Goal: Task Accomplishment & Management: Use online tool/utility

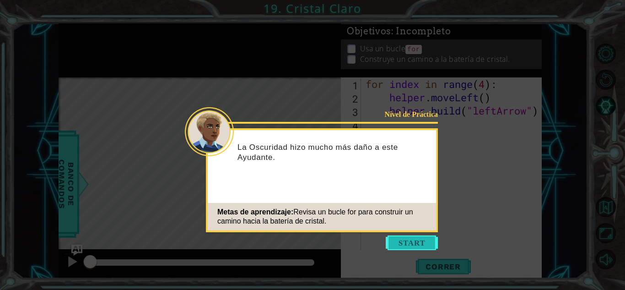
click at [420, 235] on button "Start" at bounding box center [412, 242] width 52 height 15
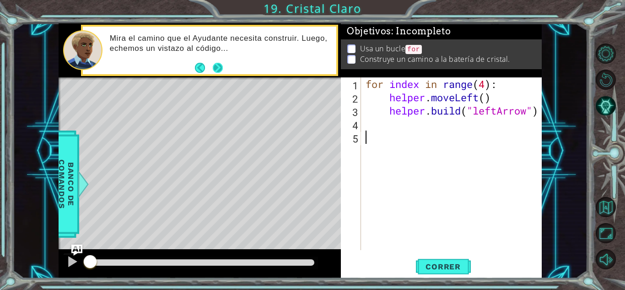
click at [216, 68] on button "Next" at bounding box center [218, 68] width 10 height 10
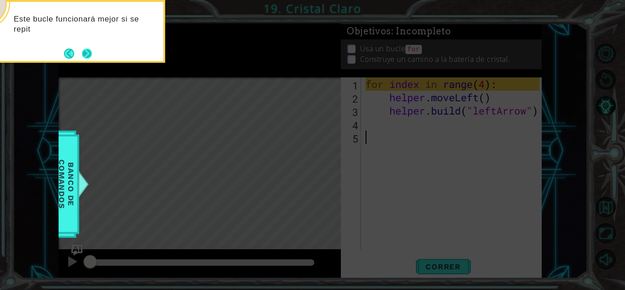
click at [89, 51] on button "Next" at bounding box center [87, 54] width 10 height 10
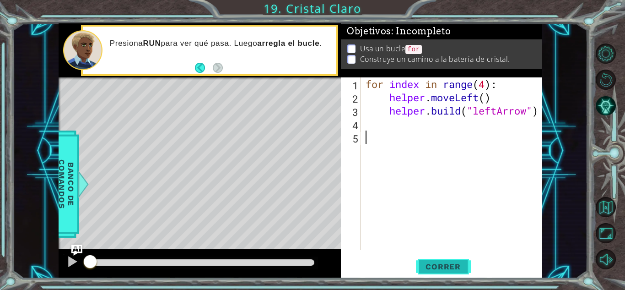
click at [444, 259] on button "Correr" at bounding box center [443, 266] width 55 height 20
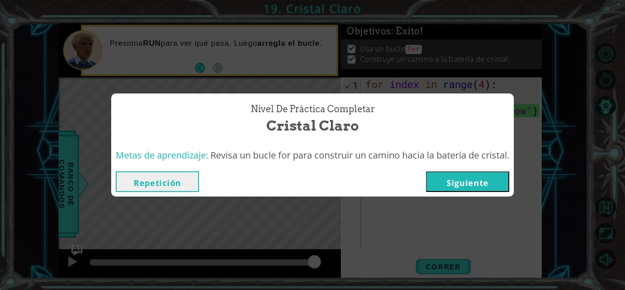
click at [484, 179] on button "Siguiente" at bounding box center [467, 181] width 83 height 21
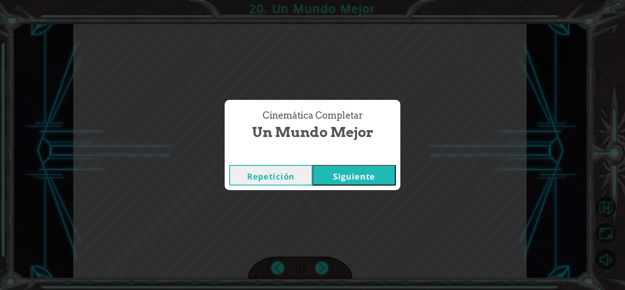
click at [366, 165] on button "Siguiente" at bounding box center [354, 175] width 83 height 21
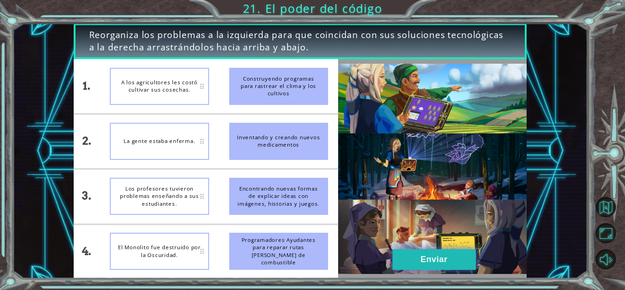
click at [421, 261] on button "Enviar" at bounding box center [434, 259] width 83 height 21
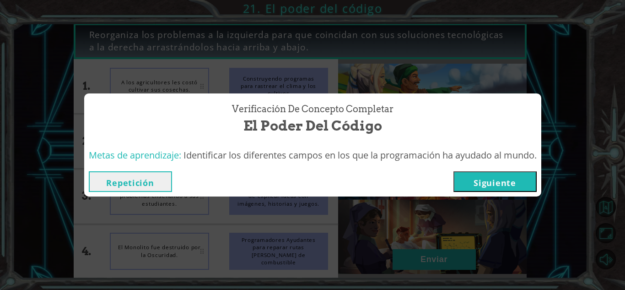
click at [483, 179] on button "Siguiente" at bounding box center [495, 181] width 83 height 21
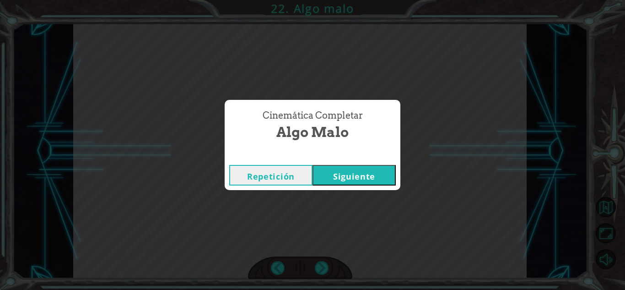
click at [342, 172] on button "Siguiente" at bounding box center [354, 175] width 83 height 21
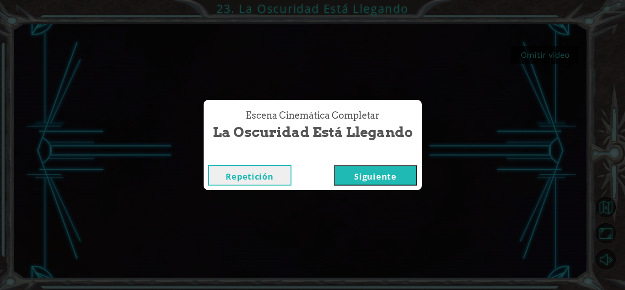
click at [376, 179] on button "Siguiente" at bounding box center [375, 175] width 83 height 21
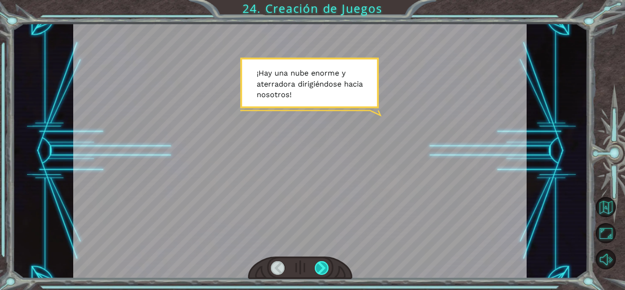
click at [324, 270] on div at bounding box center [322, 268] width 14 height 14
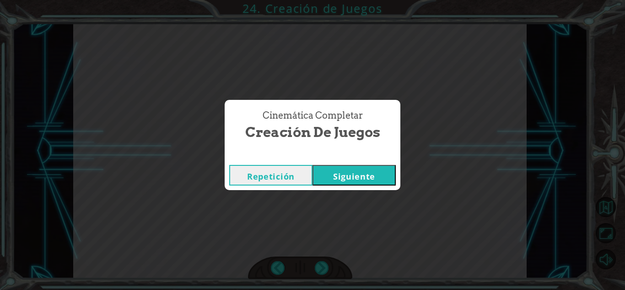
click at [333, 173] on button "Siguiente" at bounding box center [354, 175] width 83 height 21
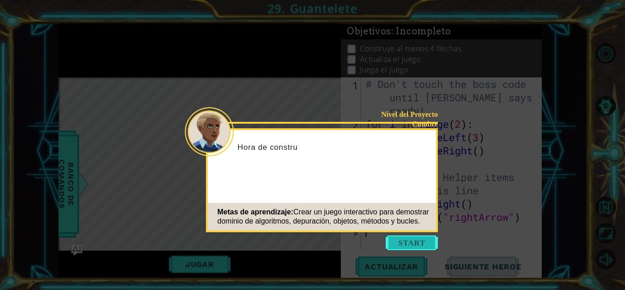
click at [413, 243] on button "Start" at bounding box center [412, 242] width 52 height 15
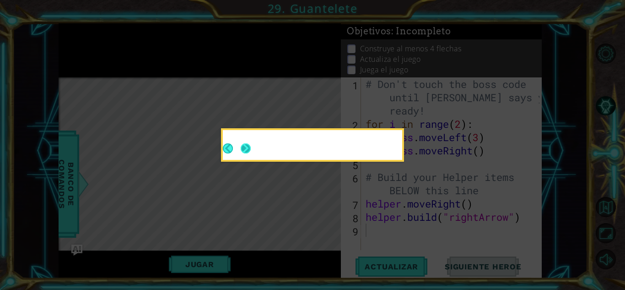
click at [244, 148] on button "Next" at bounding box center [246, 148] width 10 height 10
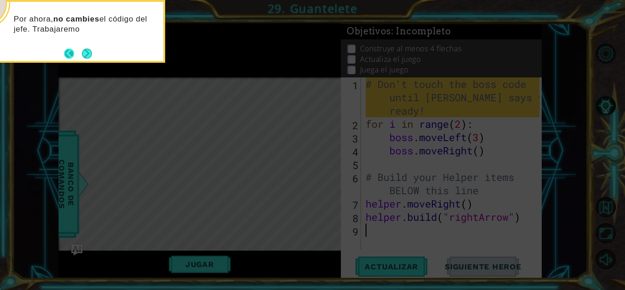
click at [65, 51] on button "Back" at bounding box center [73, 54] width 18 height 10
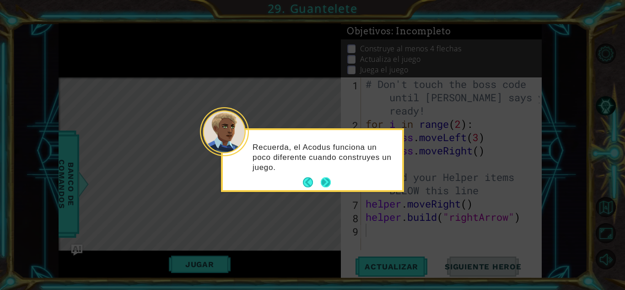
click at [327, 179] on button "Next" at bounding box center [326, 182] width 10 height 10
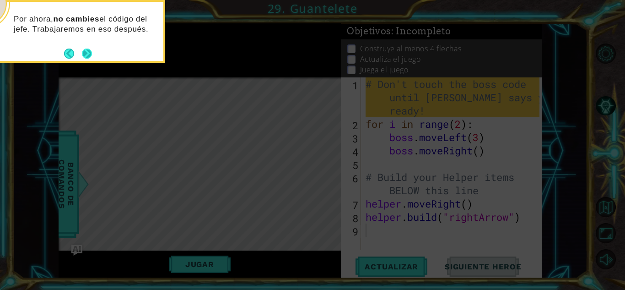
click at [86, 51] on button "Next" at bounding box center [87, 54] width 10 height 10
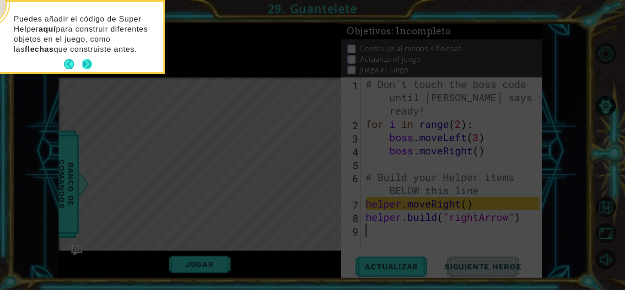
click at [85, 62] on button "Next" at bounding box center [87, 64] width 10 height 10
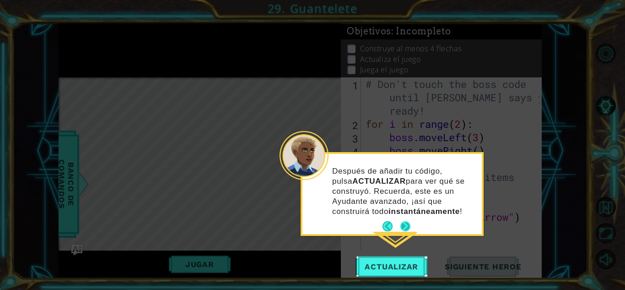
click at [406, 223] on button "Next" at bounding box center [406, 226] width 10 height 10
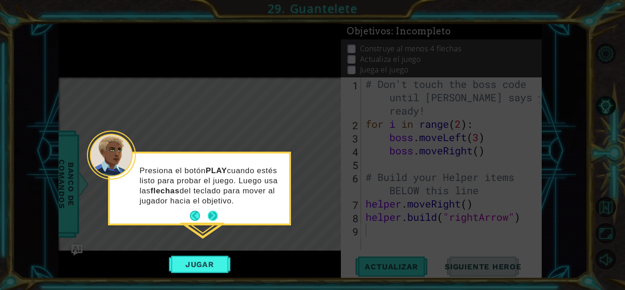
click at [211, 214] on button "Next" at bounding box center [213, 216] width 10 height 10
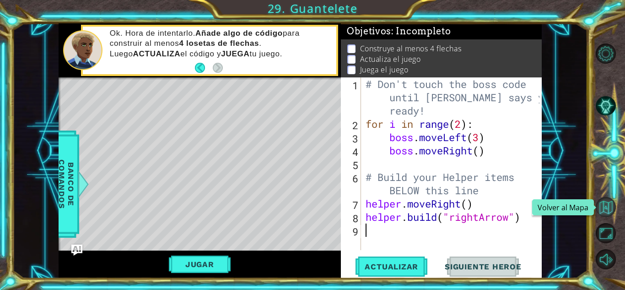
click at [611, 206] on button "Volver al Mapa" at bounding box center [606, 207] width 20 height 20
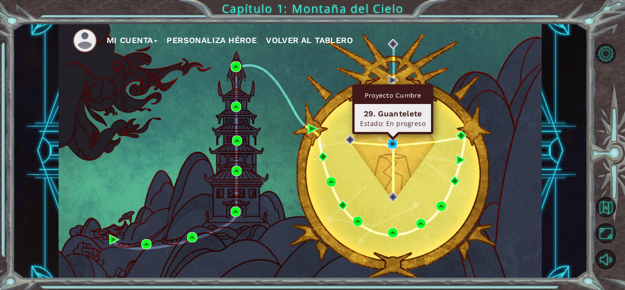
click at [394, 144] on img at bounding box center [393, 144] width 10 height 10
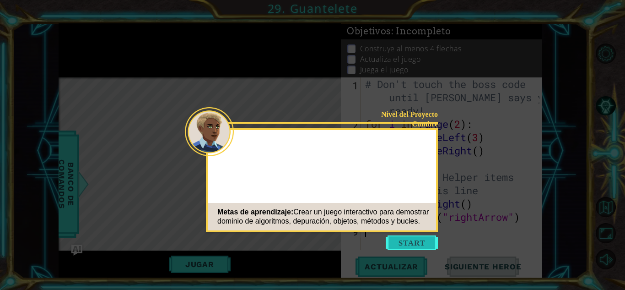
click at [412, 244] on button "Start" at bounding box center [412, 242] width 52 height 15
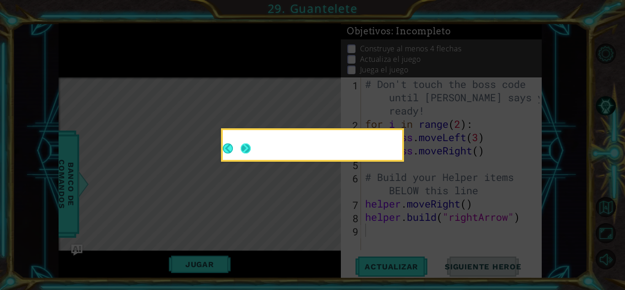
click at [242, 143] on button "Next" at bounding box center [246, 148] width 10 height 10
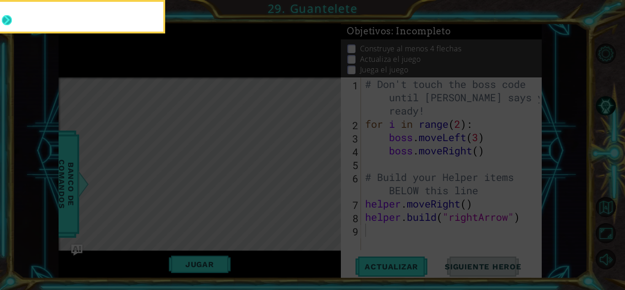
click at [5, 21] on button "Next" at bounding box center [7, 20] width 10 height 10
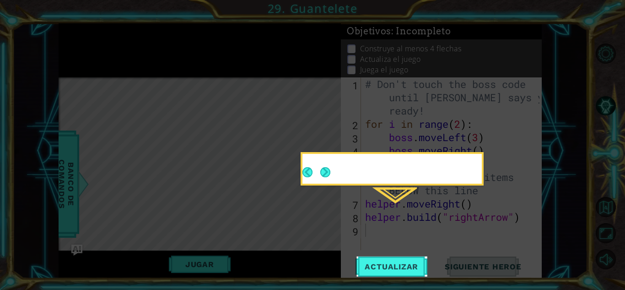
click at [331, 177] on button "Next" at bounding box center [325, 172] width 10 height 10
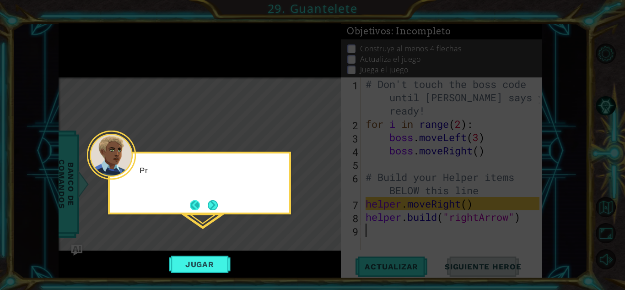
click at [193, 203] on button "Back" at bounding box center [199, 205] width 18 height 10
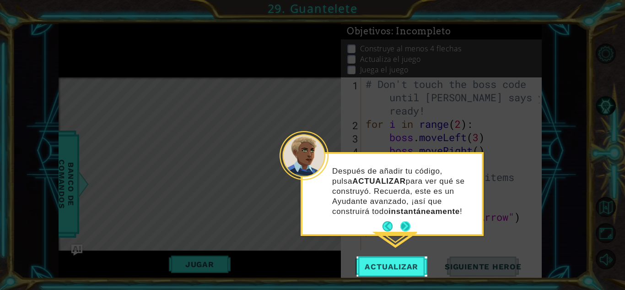
click at [404, 223] on button "Next" at bounding box center [406, 226] width 10 height 10
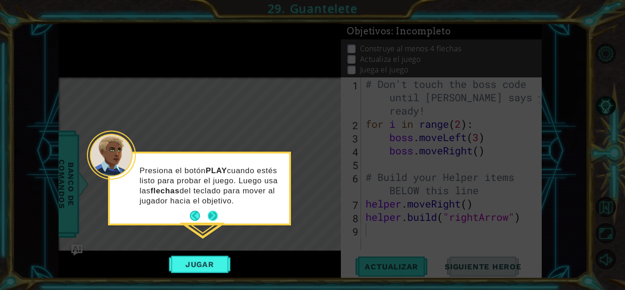
click at [210, 212] on button "Next" at bounding box center [213, 216] width 10 height 10
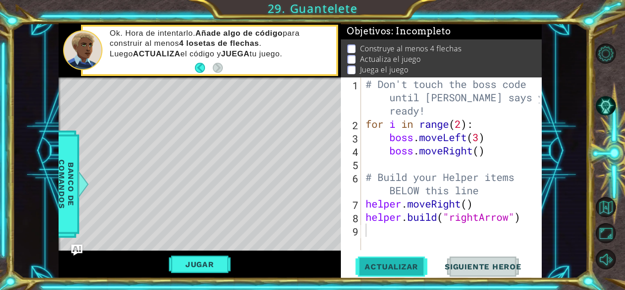
click at [391, 262] on span "Actualizar" at bounding box center [392, 266] width 72 height 9
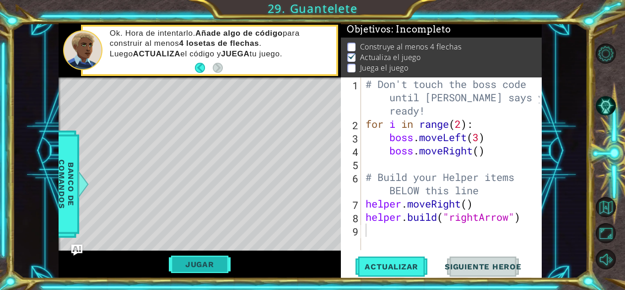
click at [211, 266] on button "Jugar" at bounding box center [200, 263] width 62 height 17
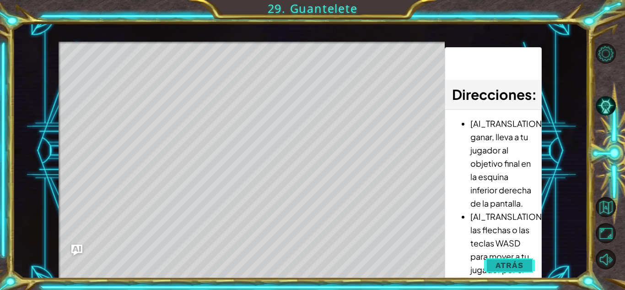
click at [513, 261] on span "Atrás" at bounding box center [510, 264] width 28 height 9
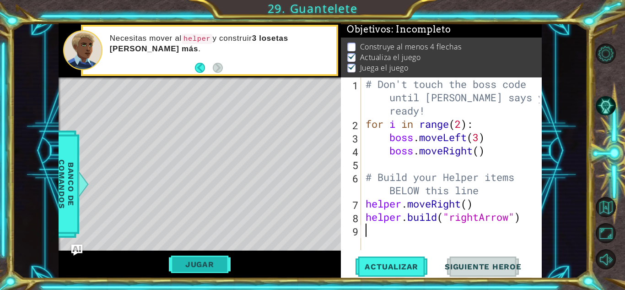
click at [222, 259] on button "Jugar" at bounding box center [200, 263] width 62 height 17
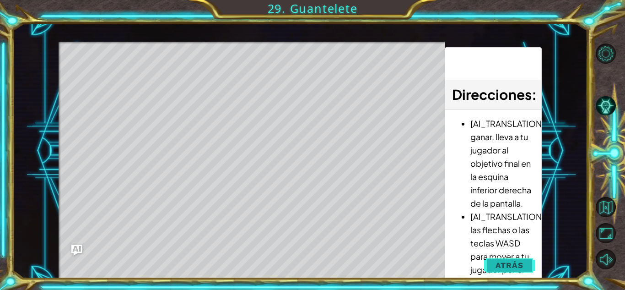
click at [526, 262] on button "Atrás" at bounding box center [509, 265] width 51 height 18
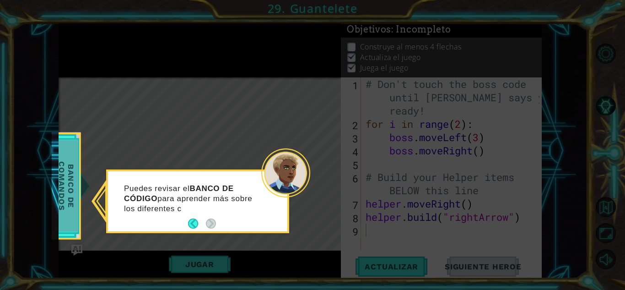
click at [60, 186] on span "Banco de comandos" at bounding box center [66, 186] width 24 height 92
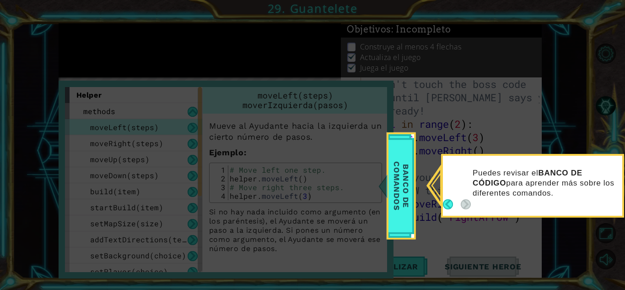
click at [450, 202] on div "Puedes revisar el BANCO DE CÓDIGO para aprender más sobre los diferentes comand…" at bounding box center [532, 187] width 179 height 56
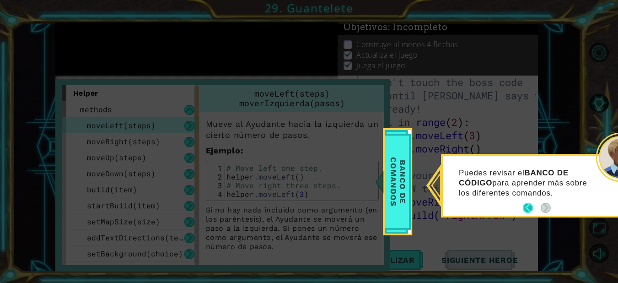
click at [528, 207] on button "Back" at bounding box center [532, 208] width 18 height 10
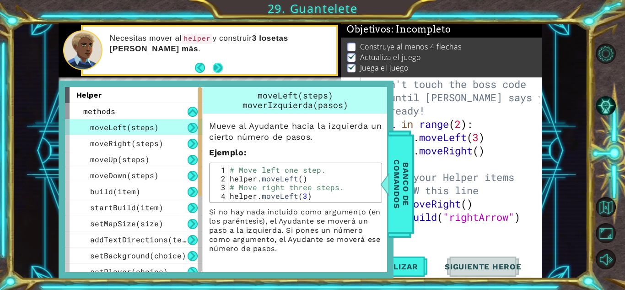
click at [215, 64] on button "Next" at bounding box center [218, 68] width 10 height 10
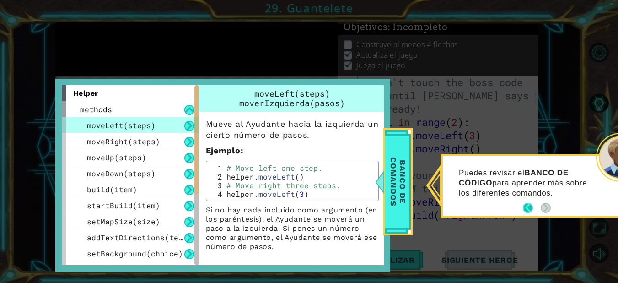
click at [529, 207] on button "Back" at bounding box center [532, 208] width 18 height 10
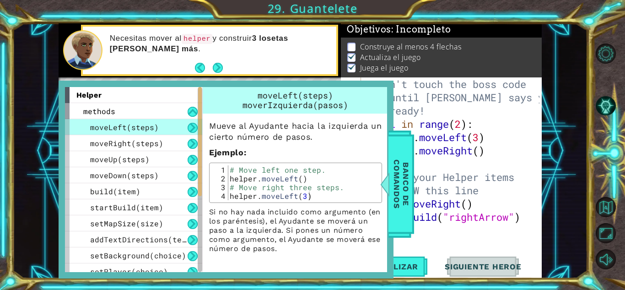
click at [454, 166] on div "# Don't touch the boss code until [PERSON_NAME] says you're ready! for i in ran…" at bounding box center [454, 190] width 180 height 226
click at [486, 205] on div "# Don't touch the boss code until [PERSON_NAME] says you're ready! for i in ran…" at bounding box center [454, 190] width 180 height 226
type textarea "helper.moveRight()"
click at [442, 226] on div "# Don't touch the boss code until [PERSON_NAME] says you're ready! for i in ran…" at bounding box center [454, 190] width 180 height 226
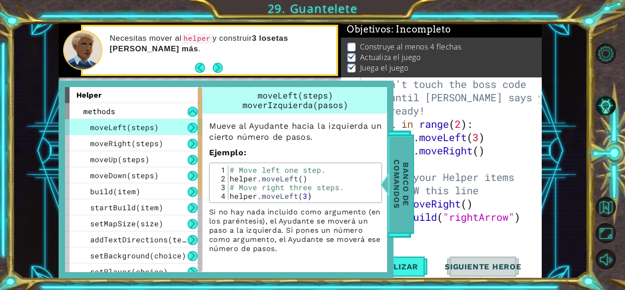
click at [403, 197] on span "Banco de comandos" at bounding box center [402, 183] width 24 height 95
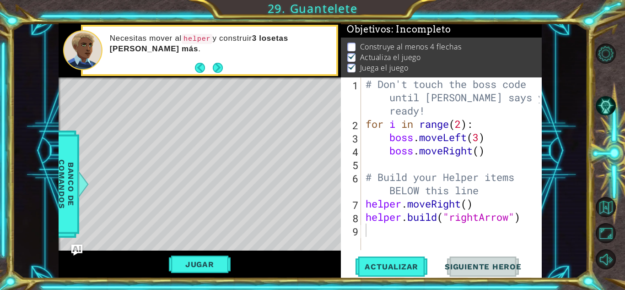
click at [374, 224] on div "# Don't touch the boss code until [PERSON_NAME] says you're ready! for i in ran…" at bounding box center [454, 190] width 180 height 226
type textarea "h"
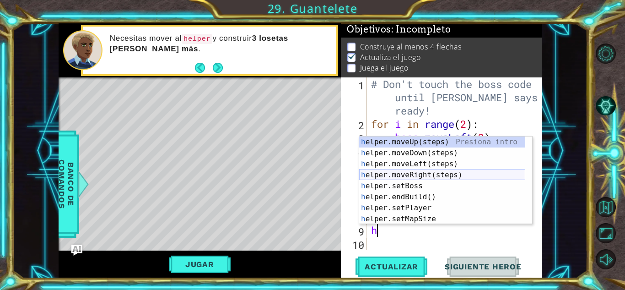
click at [401, 172] on div "h elper.moveUp(steps) Presiona intro h elper.moveDown(steps) Presiona intro h e…" at bounding box center [442, 191] width 166 height 110
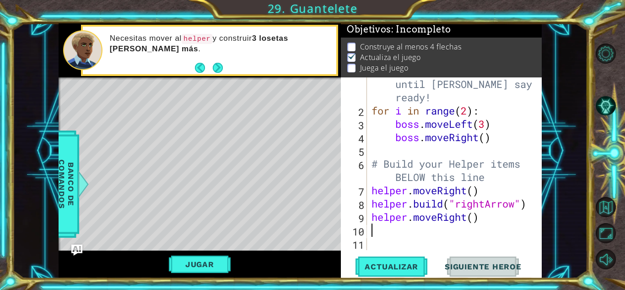
scroll to position [13, 0]
click at [398, 262] on span "Actualizar" at bounding box center [392, 266] width 72 height 9
click at [200, 258] on button "Jugar" at bounding box center [200, 263] width 62 height 17
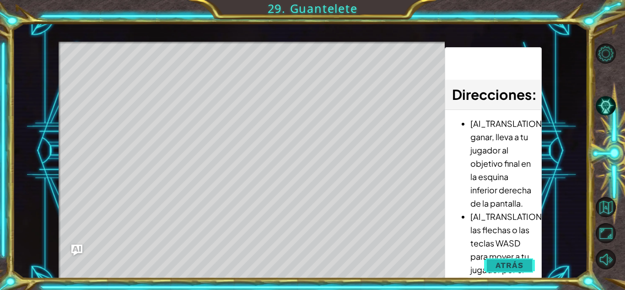
click at [516, 263] on span "Atrás" at bounding box center [510, 264] width 28 height 9
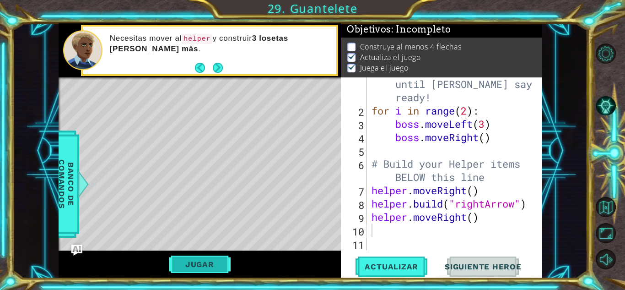
click at [207, 258] on button "Jugar" at bounding box center [200, 263] width 62 height 17
click at [200, 268] on button "Jugar" at bounding box center [200, 263] width 62 height 17
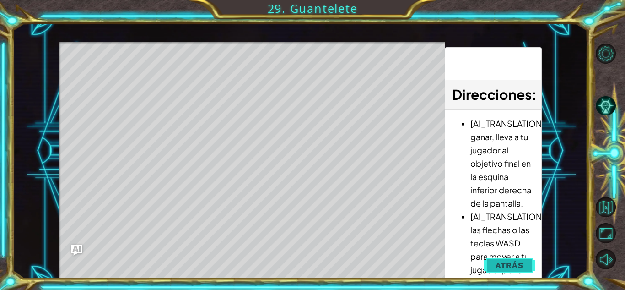
click at [525, 262] on button "Atrás" at bounding box center [509, 265] width 51 height 18
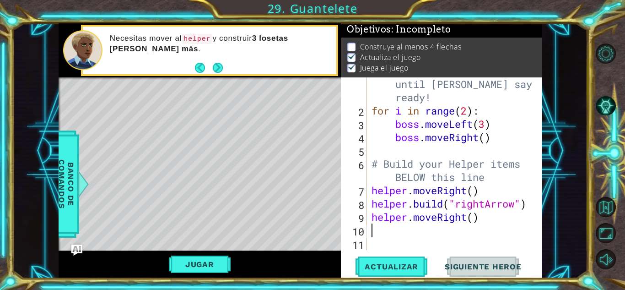
click at [378, 231] on div "# Don't touch the boss code until [PERSON_NAME] says you're ready! for i in ran…" at bounding box center [454, 177] width 168 height 226
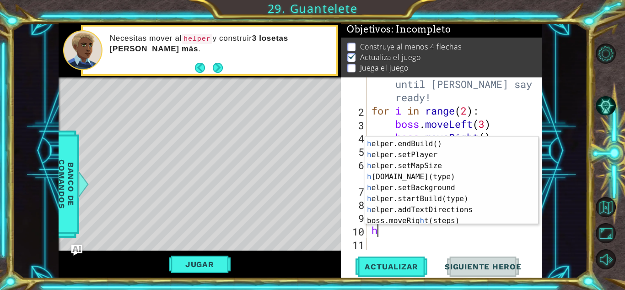
scroll to position [53, 0]
click at [431, 173] on div "h elper.setBoss Presiona intro h elper.endBuild() Presiona intro h elper.setPla…" at bounding box center [448, 182] width 166 height 110
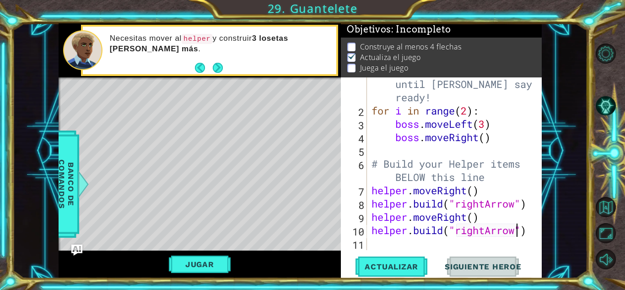
scroll to position [0, 6]
type textarea "[DOMAIN_NAME]("rightArrow")"
click at [379, 269] on span "Actualizar" at bounding box center [392, 266] width 72 height 9
click at [211, 262] on button "Jugar" at bounding box center [200, 263] width 62 height 17
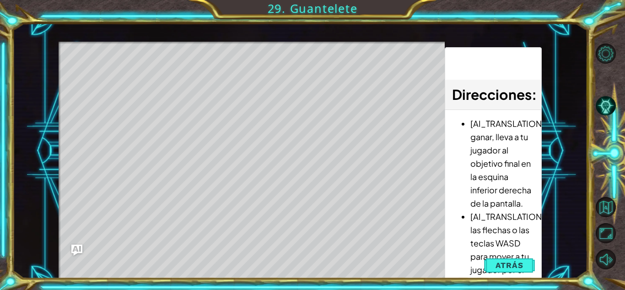
click at [176, 81] on div "Level Map" at bounding box center [270, 177] width 423 height 270
click at [515, 261] on span "Atrás" at bounding box center [510, 264] width 28 height 9
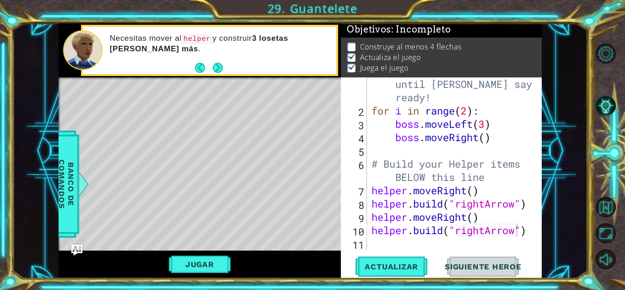
click at [385, 240] on div "# Don't touch the boss code until [PERSON_NAME] says you're ready! for i in ran…" at bounding box center [454, 177] width 168 height 226
click at [491, 185] on div "# Don't touch the boss code until [PERSON_NAME] says you're ready! for i in ran…" at bounding box center [454, 177] width 168 height 226
type textarea "helper.moveRight()"
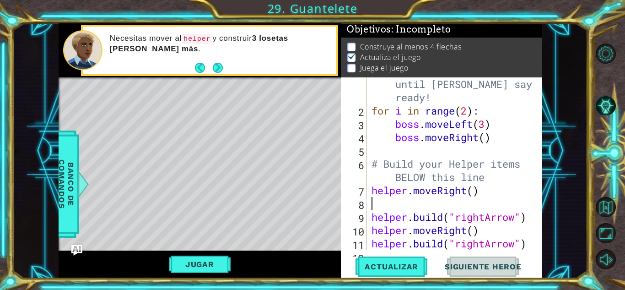
type textarea "}"
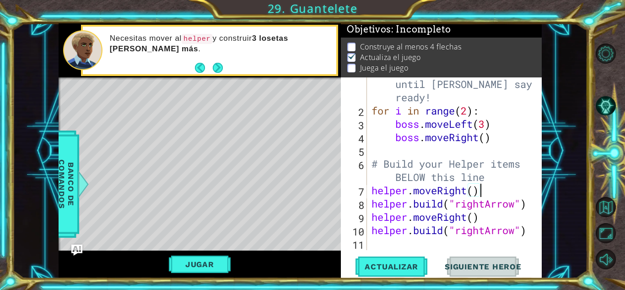
click at [379, 177] on div "# Don't touch the boss code until [PERSON_NAME] says you're ready! for i in ran…" at bounding box center [454, 177] width 168 height 226
type textarea "# Build your Helper items BELOW this line"
click at [496, 176] on div "# Don't touch the boss code until [PERSON_NAME] says you're ready! for i in ran…" at bounding box center [454, 177] width 168 height 226
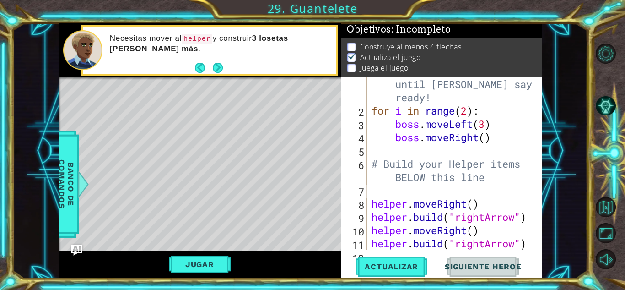
type textarea "f"
type textarea "# Build your Helper items BELOW this line"
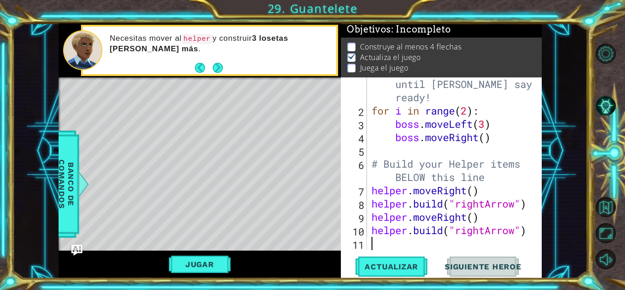
click at [390, 245] on div "# Don't touch the boss code until [PERSON_NAME] says you're ready! for i in ran…" at bounding box center [454, 177] width 168 height 226
